Goal: Transaction & Acquisition: Purchase product/service

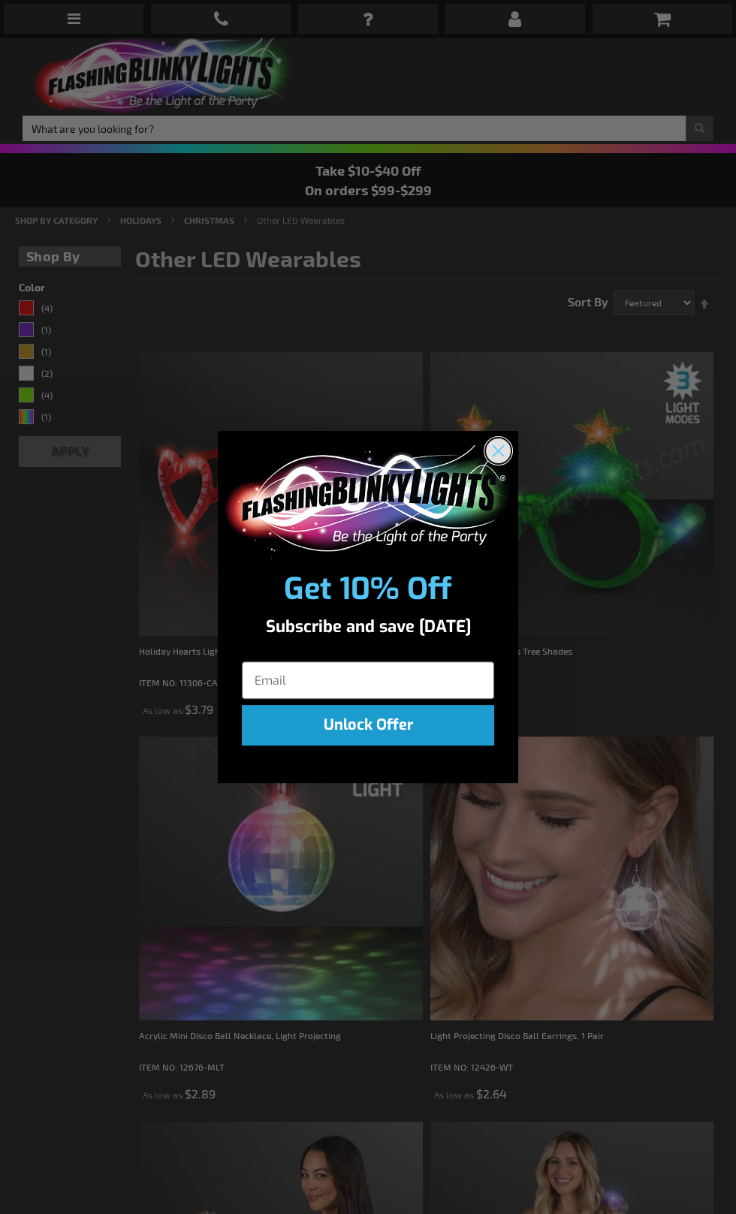
click at [499, 446] on icon "Close dialog" at bounding box center [498, 451] width 11 height 11
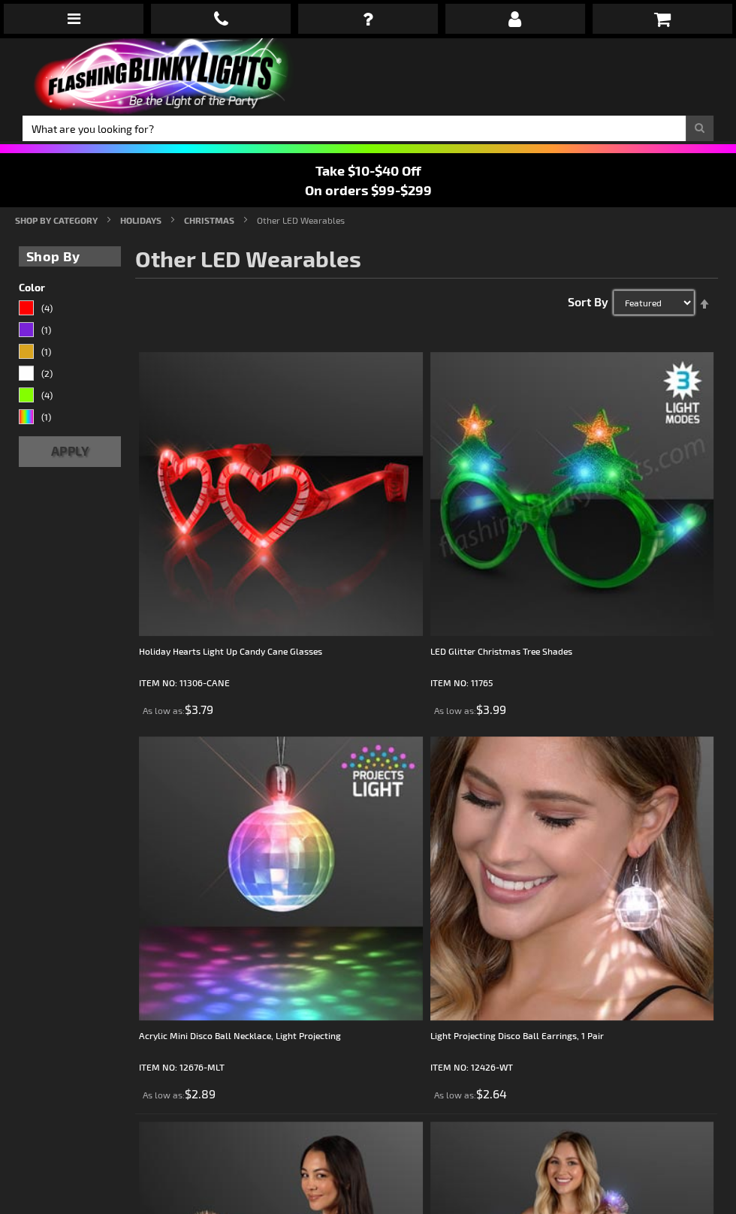
click at [675, 306] on select "Featured Name Price Best Sellers" at bounding box center [653, 302] width 80 height 24
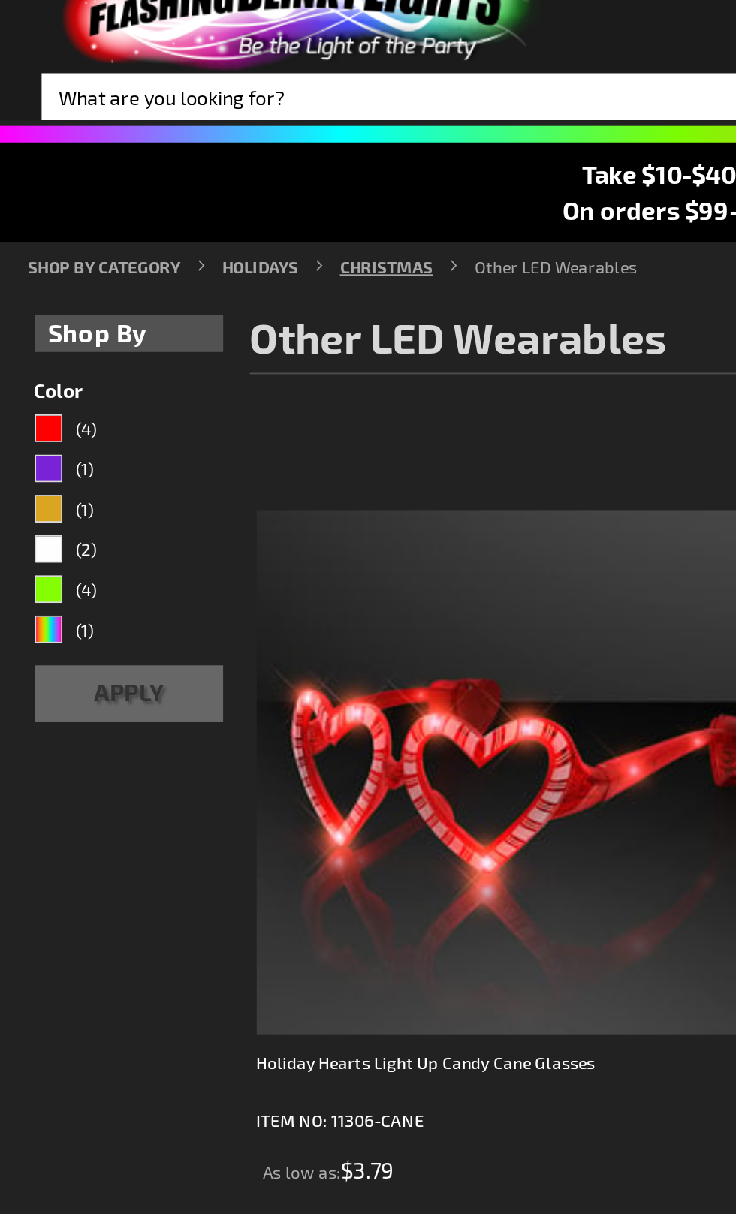
click at [234, 225] on link "CHRISTMAS" at bounding box center [209, 220] width 50 height 11
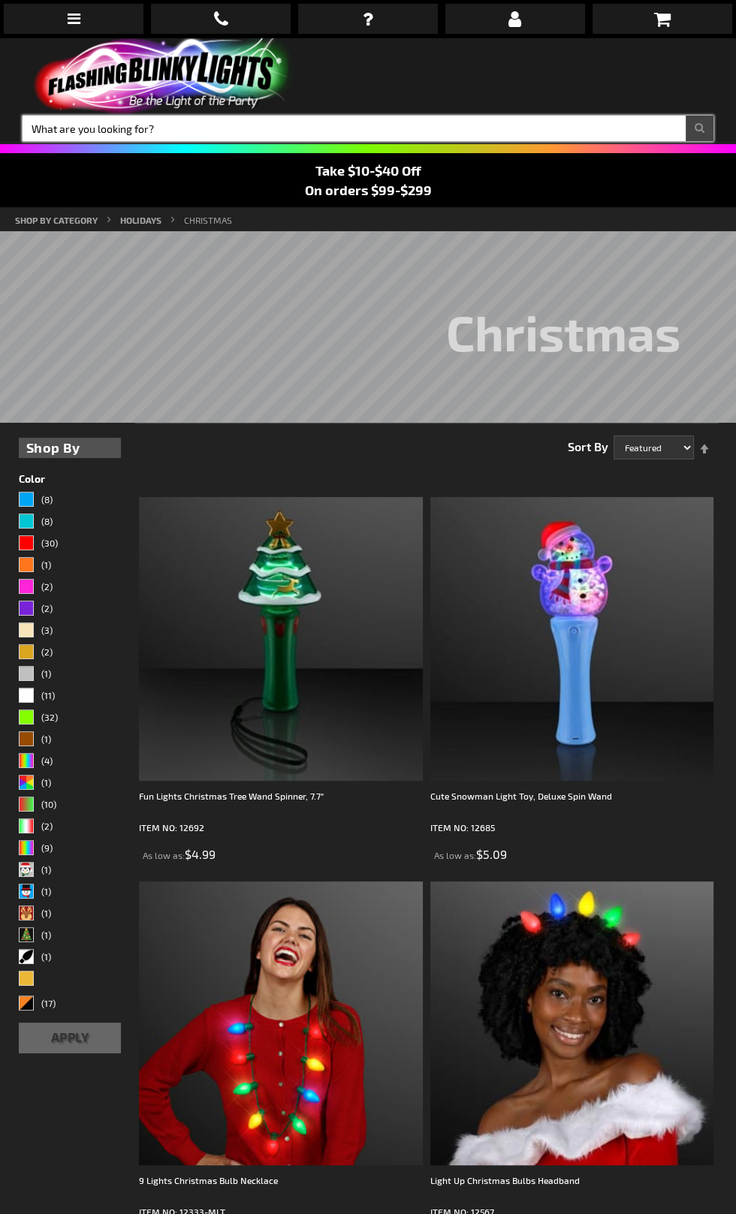
click at [80, 131] on input "Search" at bounding box center [368, 129] width 690 height 26
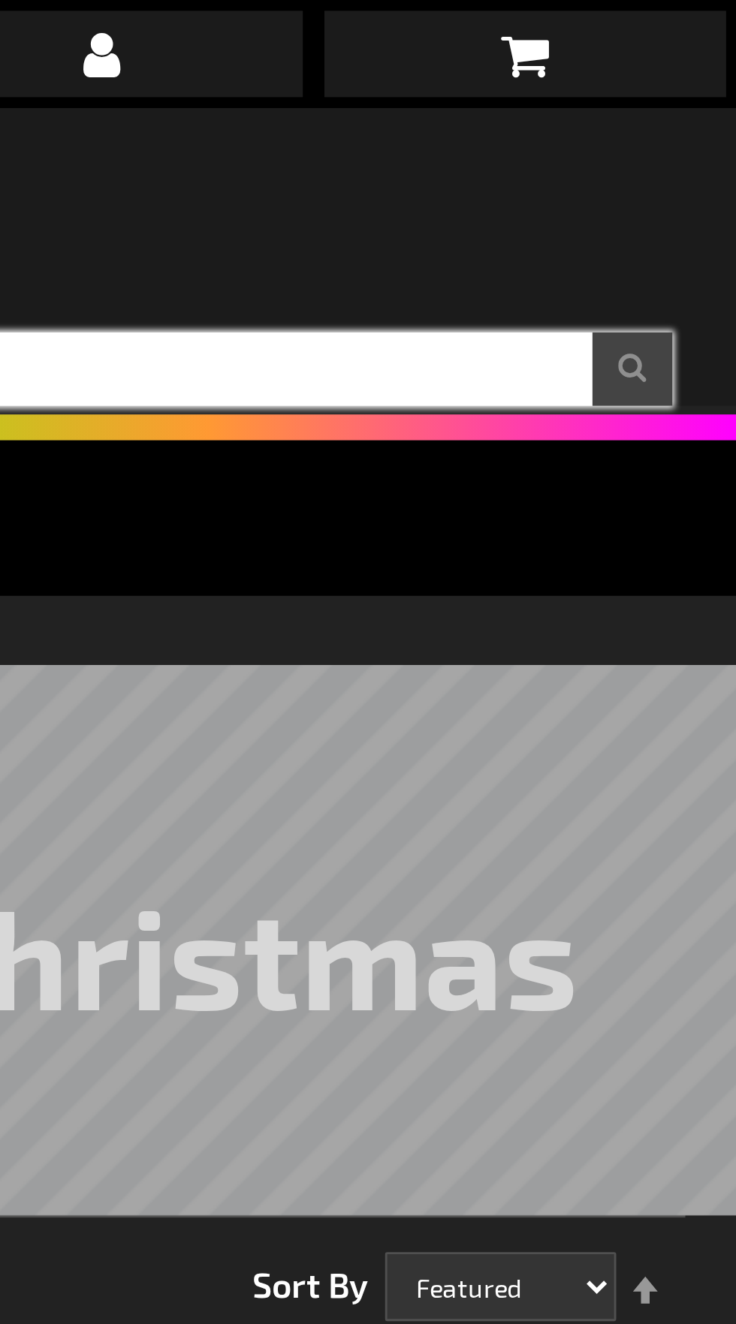
type input "Sweatshirt"
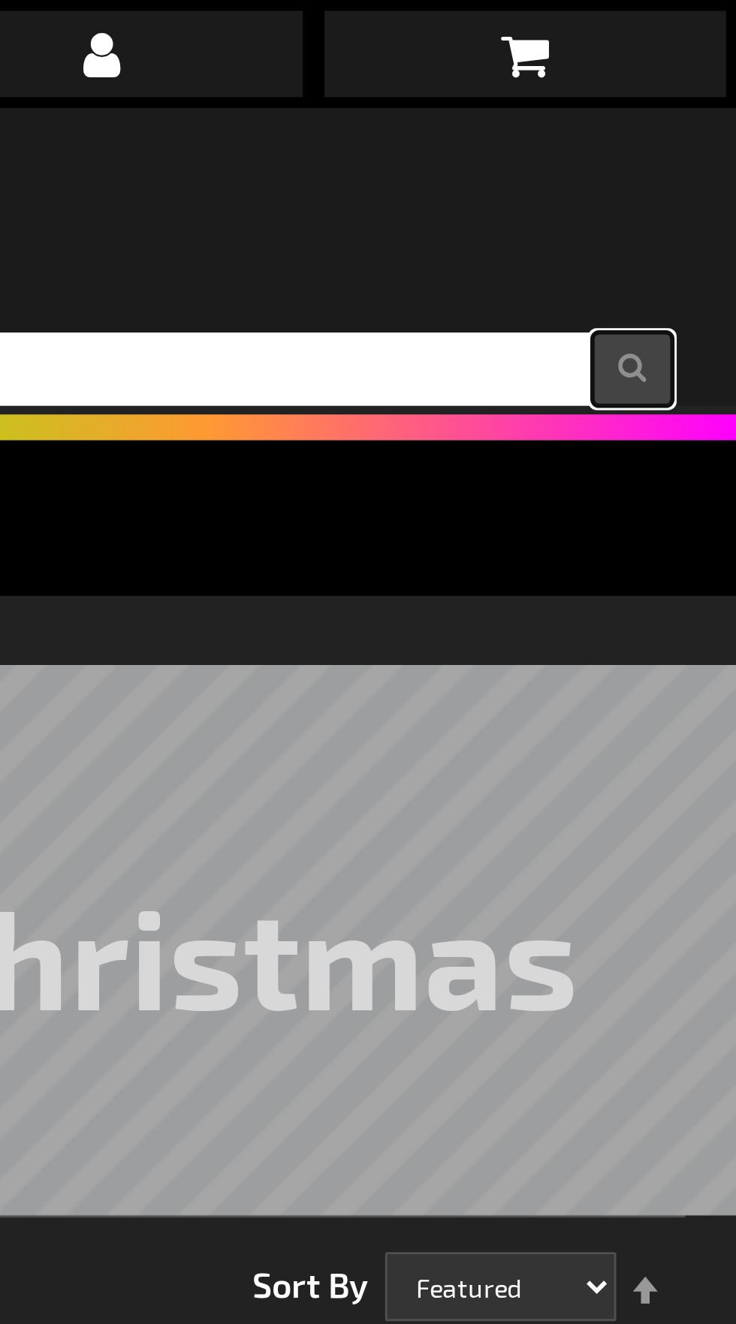
click at [701, 130] on button "Search" at bounding box center [699, 129] width 28 height 26
